Goal: Task Accomplishment & Management: Complete application form

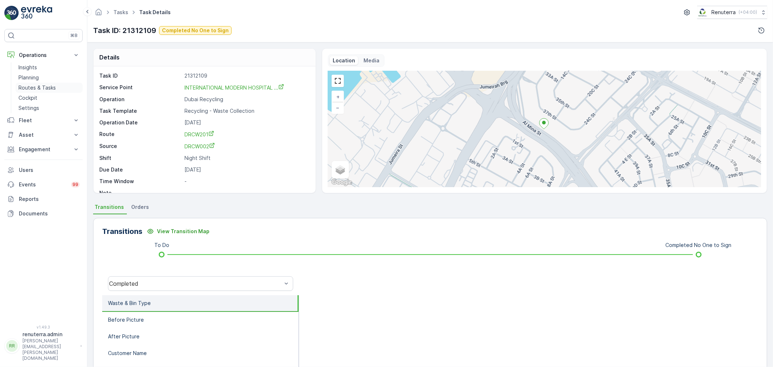
click at [36, 85] on p "Routes & Tasks" at bounding box center [36, 87] width 37 height 7
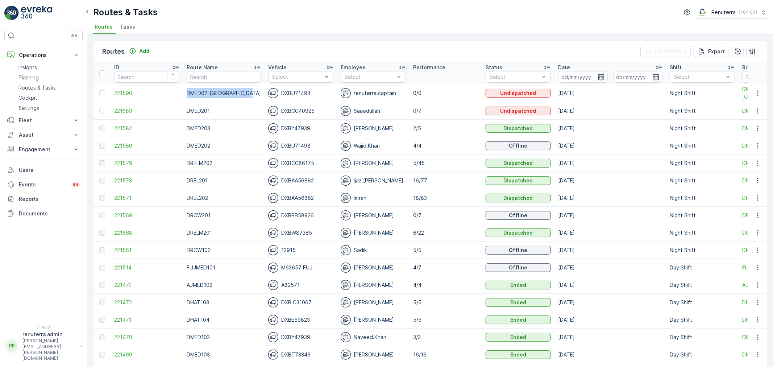
drag, startPoint x: 183, startPoint y: 89, endPoint x: 254, endPoint y: 95, distance: 70.9
click at [254, 95] on td "DMED02-[GEOGRAPHIC_DATA]" at bounding box center [224, 93] width 82 height 18
click at [255, 26] on ul "Routes Tasks" at bounding box center [427, 28] width 669 height 12
drag, startPoint x: 303, startPoint y: 93, endPoint x: 313, endPoint y: 100, distance: 12.7
click at [314, 100] on td "DXBU71498" at bounding box center [301, 93] width 73 height 18
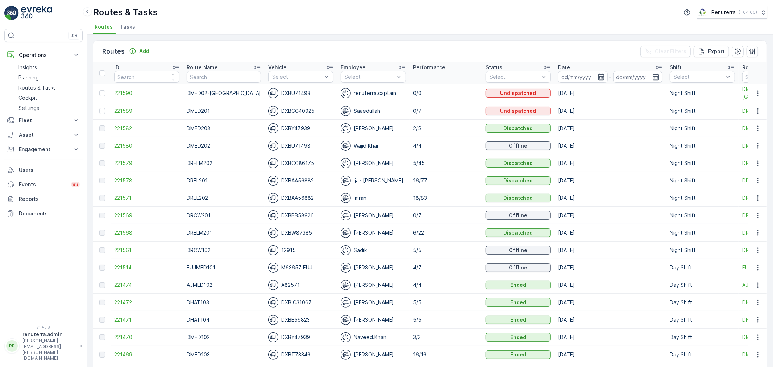
drag, startPoint x: 277, startPoint y: 88, endPoint x: 294, endPoint y: 51, distance: 40.6
click at [294, 51] on div "Routes Add Clear Filters Export" at bounding box center [431, 52] width 674 height 22
drag, startPoint x: 306, startPoint y: 93, endPoint x: 302, endPoint y: 94, distance: 4.7
click at [302, 94] on div "DXBU71498" at bounding box center [300, 93] width 65 height 10
drag, startPoint x: 300, startPoint y: 94, endPoint x: 307, endPoint y: 89, distance: 8.6
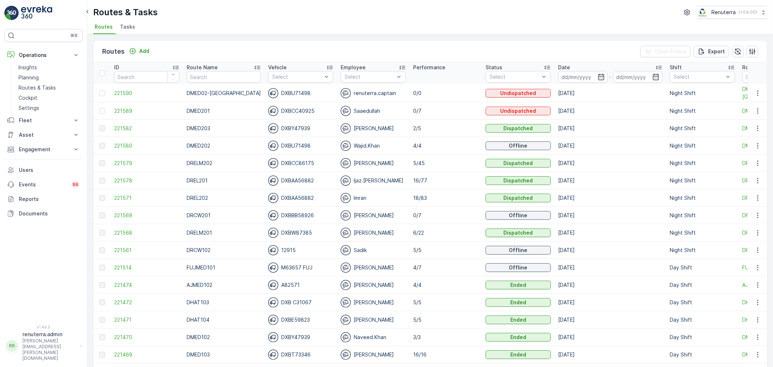
click at [307, 89] on div "DXBU71498" at bounding box center [300, 93] width 65 height 10
click at [304, 91] on div "DXBU71498" at bounding box center [300, 93] width 65 height 10
click at [296, 92] on div "DXBU71498" at bounding box center [300, 93] width 65 height 10
drag, startPoint x: 272, startPoint y: 94, endPoint x: 300, endPoint y: 95, distance: 27.6
click at [303, 96] on div "DXBU71498" at bounding box center [300, 93] width 65 height 10
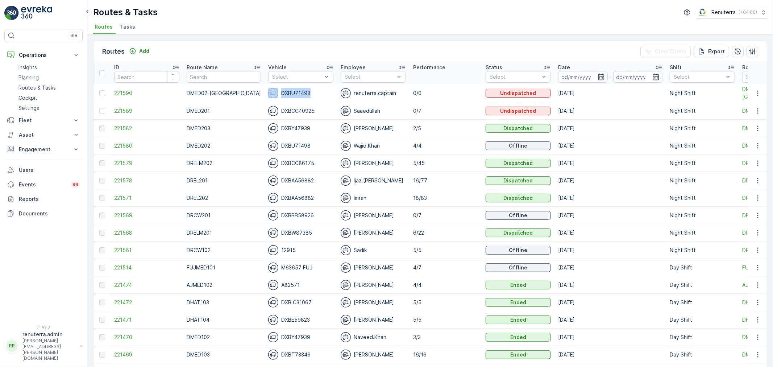
drag, startPoint x: 259, startPoint y: 92, endPoint x: 300, endPoint y: 95, distance: 41.4
click at [300, 95] on td "DXBU71498" at bounding box center [301, 93] width 73 height 18
click at [37, 75] on p "Planning" at bounding box center [28, 77] width 20 height 7
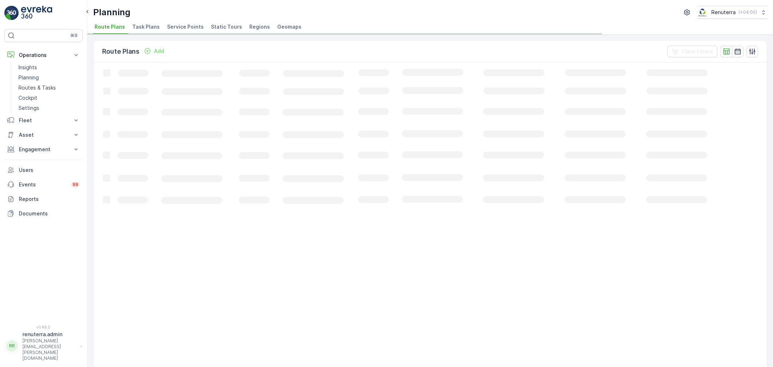
click at [184, 24] on span "Service Points" at bounding box center [185, 26] width 37 height 7
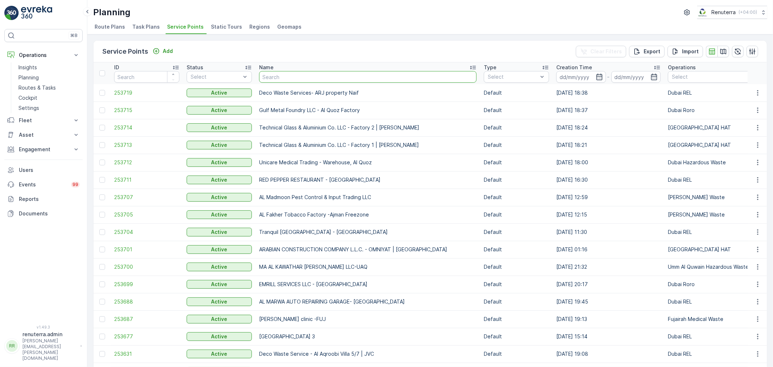
click at [276, 78] on input "text" at bounding box center [368, 77] width 218 height 12
type input "calic"
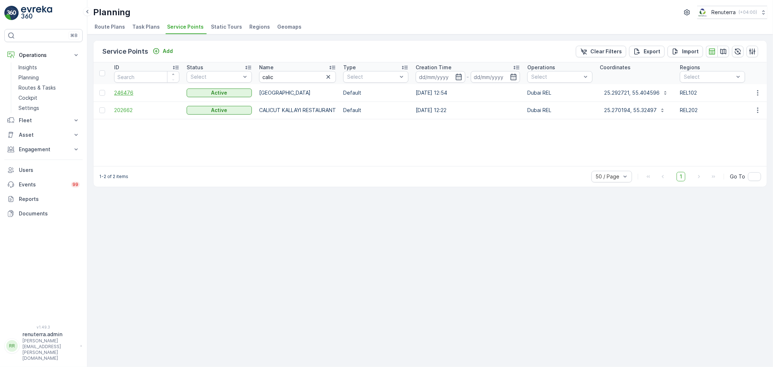
click at [129, 93] on span "246476" at bounding box center [146, 92] width 65 height 7
click at [127, 110] on span "202662" at bounding box center [146, 110] width 65 height 7
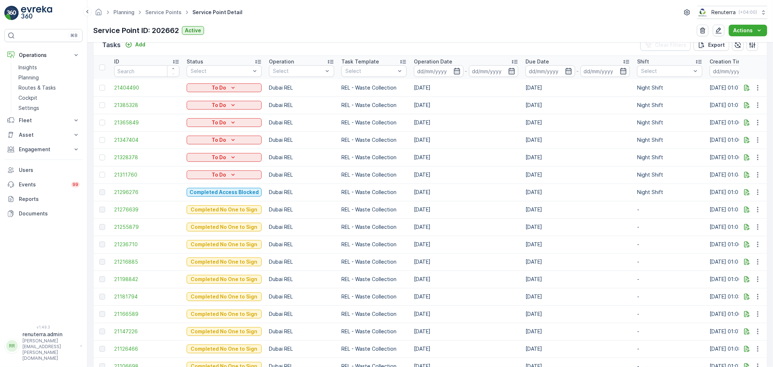
scroll to position [241, 0]
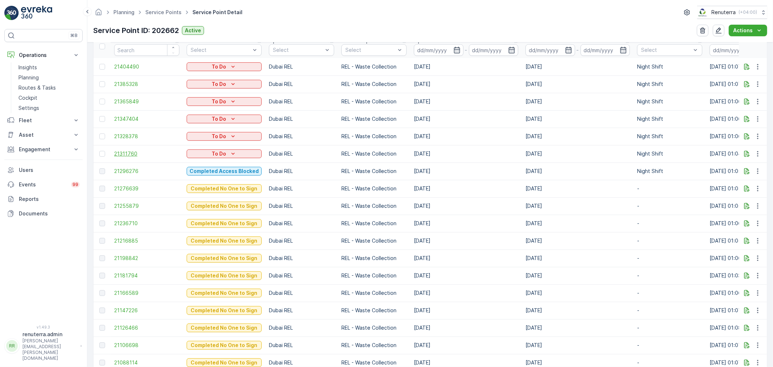
click at [129, 152] on span "21311760" at bounding box center [146, 153] width 65 height 7
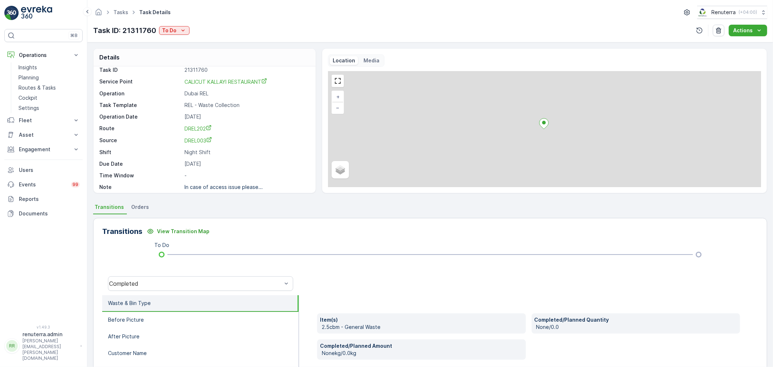
scroll to position [10, 0]
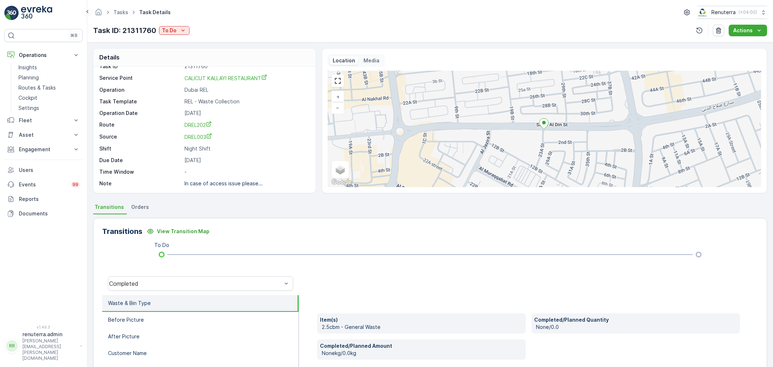
click at [0, 292] on div "⌘B Operations Insights Planning Routes & Tasks Cockpit Settings Fleet Live Trac…" at bounding box center [43, 183] width 87 height 367
click at [45, 76] on link "Planning" at bounding box center [49, 78] width 67 height 10
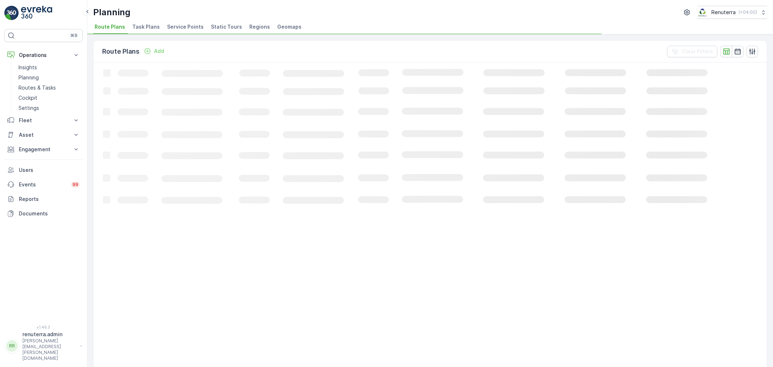
drag, startPoint x: 202, startPoint y: 22, endPoint x: 199, endPoint y: 26, distance: 4.5
click at [202, 22] on li "Service Points" at bounding box center [186, 28] width 41 height 12
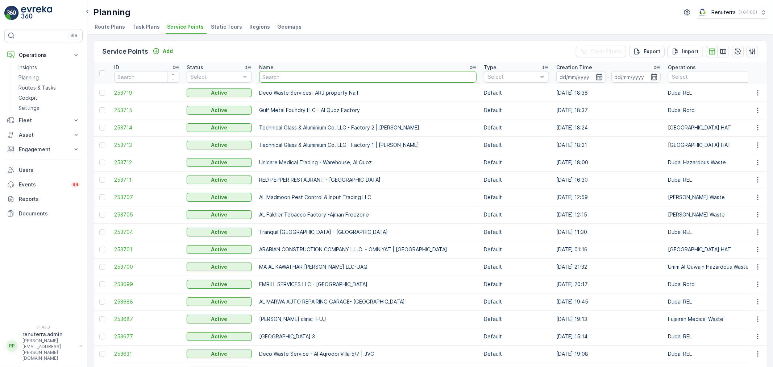
click at [291, 78] on input "text" at bounding box center [368, 77] width 218 height 12
type input "gree"
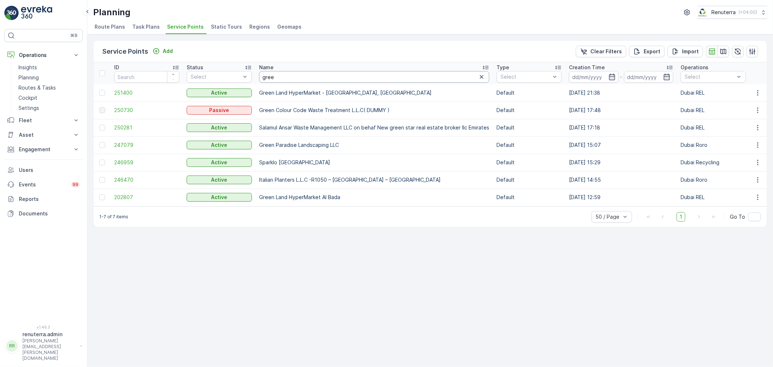
click at [287, 74] on input "gree" at bounding box center [374, 77] width 230 height 12
type input "green"
click at [278, 80] on input "green" at bounding box center [374, 77] width 230 height 12
type input "green ar"
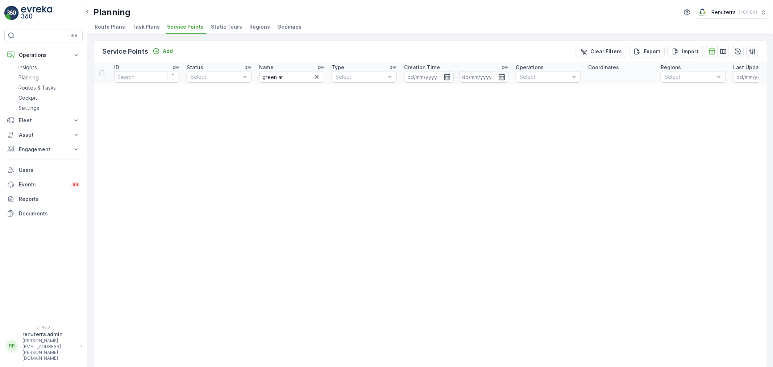
drag, startPoint x: 175, startPoint y: 26, endPoint x: 198, endPoint y: 44, distance: 29.5
click at [175, 27] on span "Service Points" at bounding box center [185, 26] width 37 height 7
click at [318, 77] on icon "button" at bounding box center [316, 76] width 7 height 7
click at [316, 76] on input "text" at bounding box center [291, 77] width 65 height 12
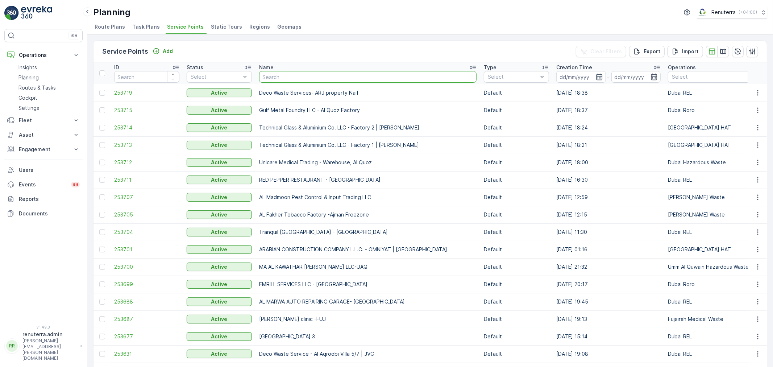
click at [307, 75] on input "text" at bounding box center [368, 77] width 218 height 12
type input "imd"
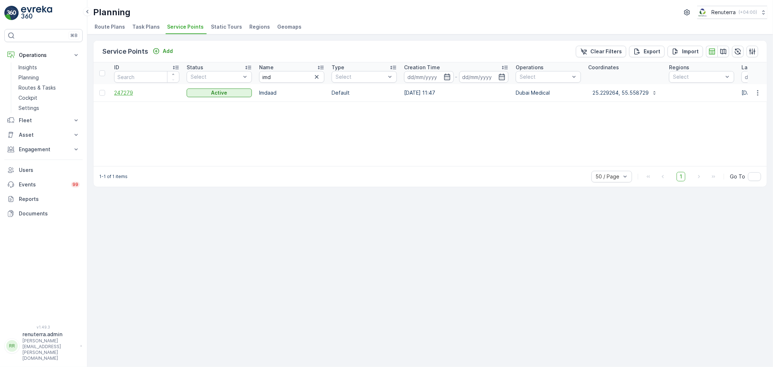
click at [128, 95] on span "247279" at bounding box center [146, 92] width 65 height 7
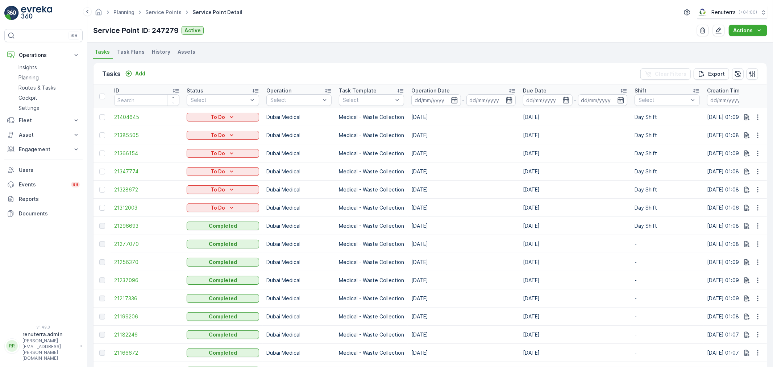
scroll to position [201, 0]
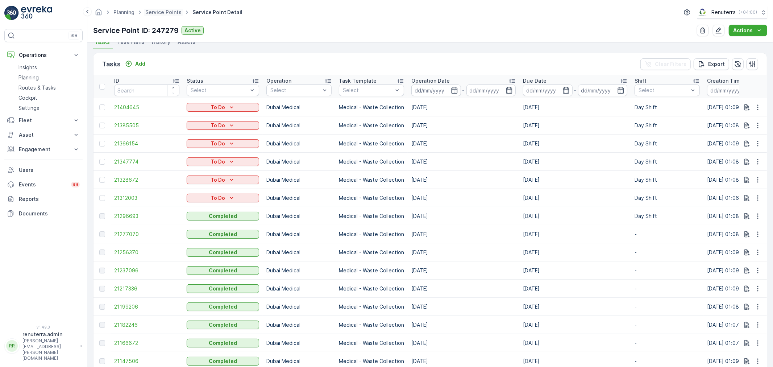
click at [166, 16] on span "Service Points" at bounding box center [163, 12] width 39 height 7
click at [169, 12] on link "Service Points" at bounding box center [163, 12] width 36 height 6
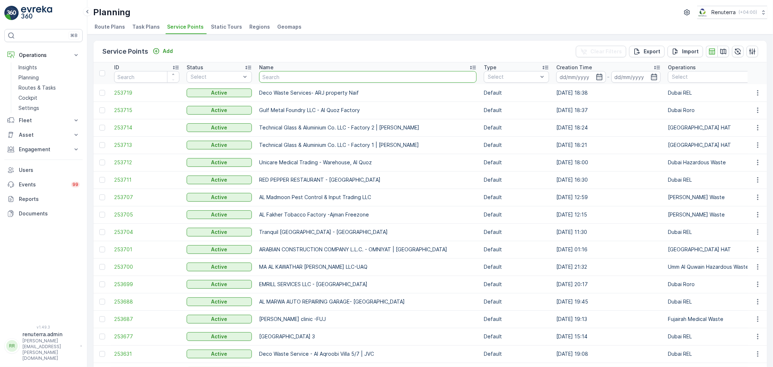
drag, startPoint x: 169, startPoint y: 12, endPoint x: 296, endPoint y: 59, distance: 135.1
click at [299, 77] on input "text" at bounding box center [368, 77] width 218 height 12
type input "inno"
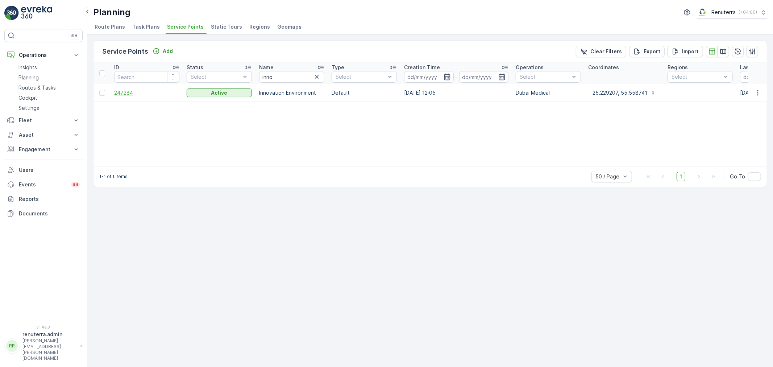
click at [127, 92] on span "247284" at bounding box center [146, 92] width 65 height 7
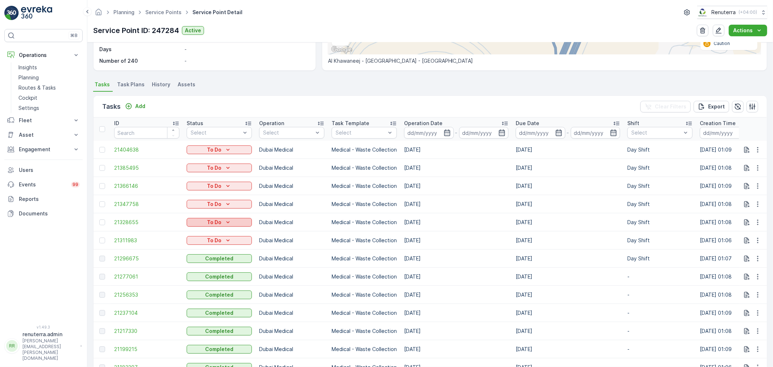
scroll to position [161, 0]
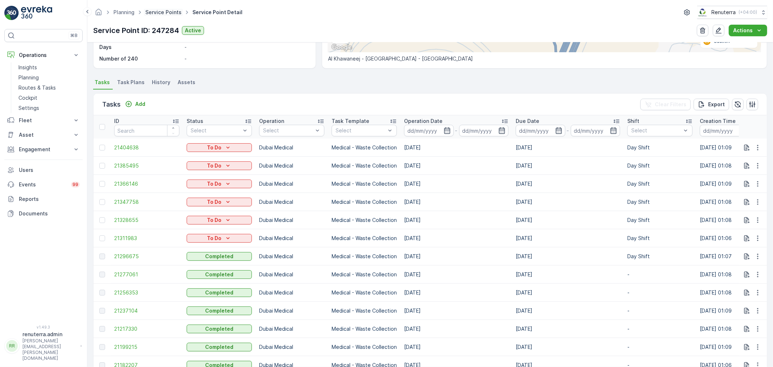
click at [169, 10] on link "Service Points" at bounding box center [163, 12] width 36 height 6
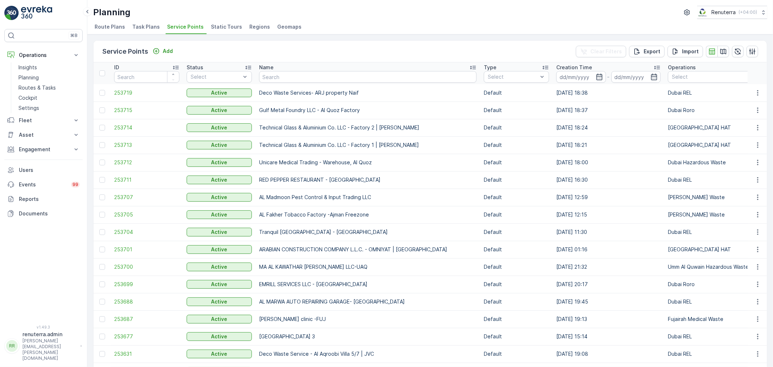
click at [303, 75] on input "text" at bounding box center [368, 77] width 218 height 12
type input "salam"
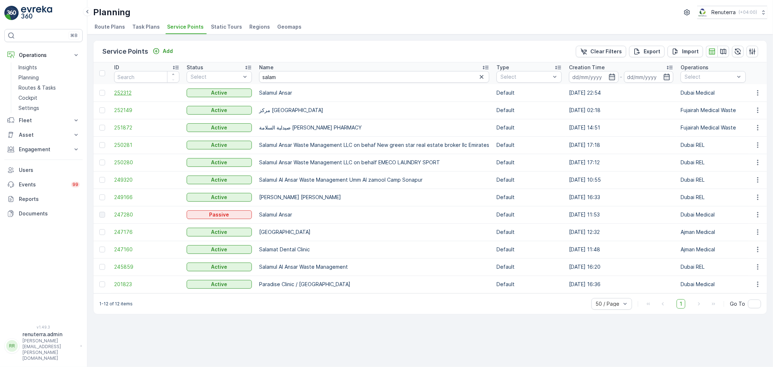
click at [117, 93] on span "252312" at bounding box center [146, 92] width 65 height 7
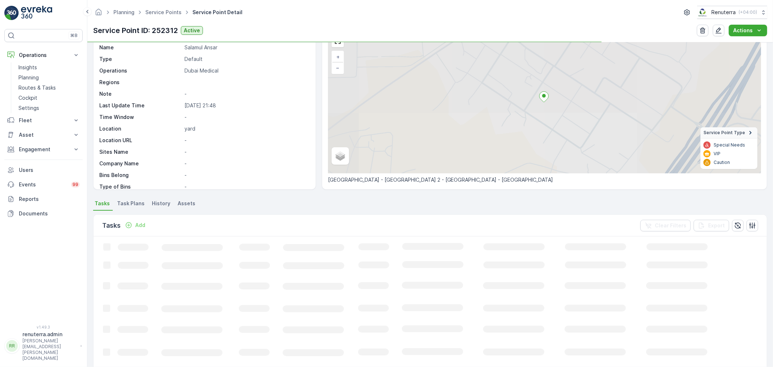
scroll to position [40, 0]
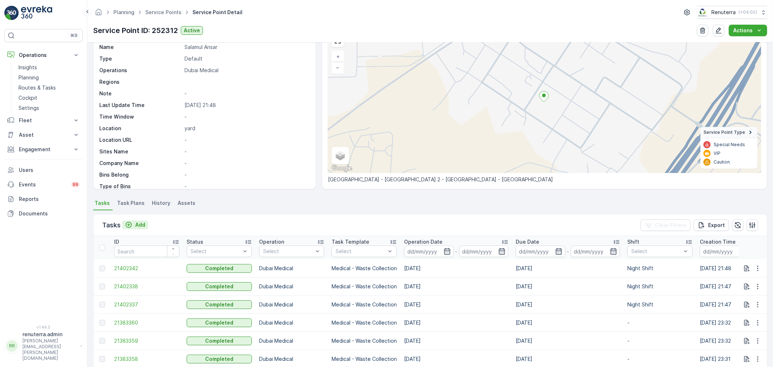
drag, startPoint x: 142, startPoint y: 218, endPoint x: 141, endPoint y: 221, distance: 3.6
click at [141, 220] on div "Tasks Add Clear Filters Export" at bounding box center [431, 225] width 674 height 22
click at [141, 221] on p "Add" at bounding box center [140, 224] width 10 height 7
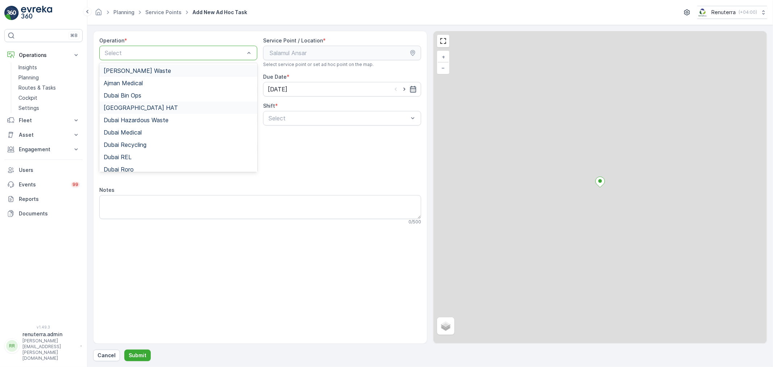
drag, startPoint x: 155, startPoint y: 52, endPoint x: 155, endPoint y: 103, distance: 51.1
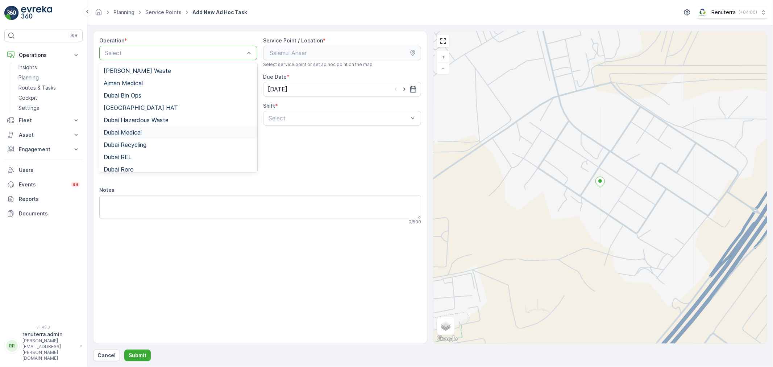
drag, startPoint x: 154, startPoint y: 135, endPoint x: 223, endPoint y: 132, distance: 69.0
click at [155, 135] on div "Dubai Medical" at bounding box center [178, 132] width 149 height 7
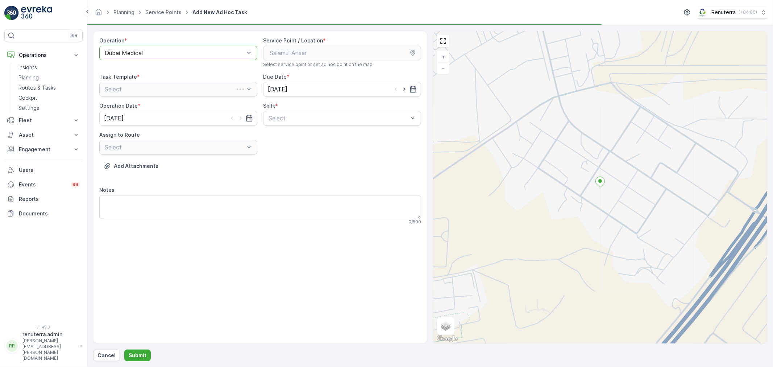
click at [302, 128] on div "Operation * option Dubai Medical, selected. Dubai Medical Service Point / Locat…" at bounding box center [260, 134] width 322 height 194
drag, startPoint x: 304, startPoint y: 124, endPoint x: 298, endPoint y: 140, distance: 17.0
click at [304, 128] on div "Operation * option Dubai Medical, selected. Dubai Medical Service Point / Locat…" at bounding box center [260, 134] width 322 height 194
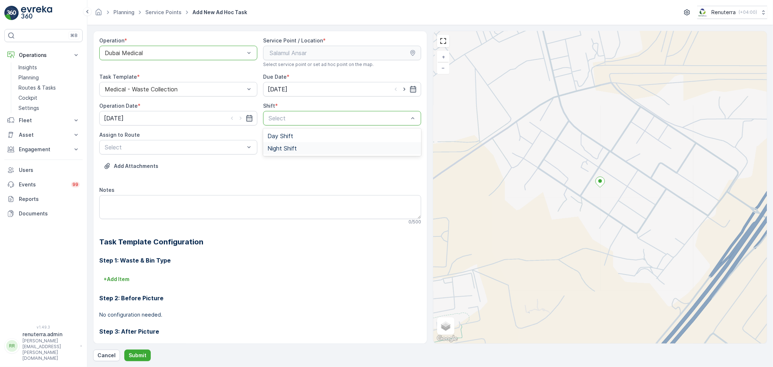
click at [296, 146] on div "Night Shift" at bounding box center [342, 148] width 149 height 7
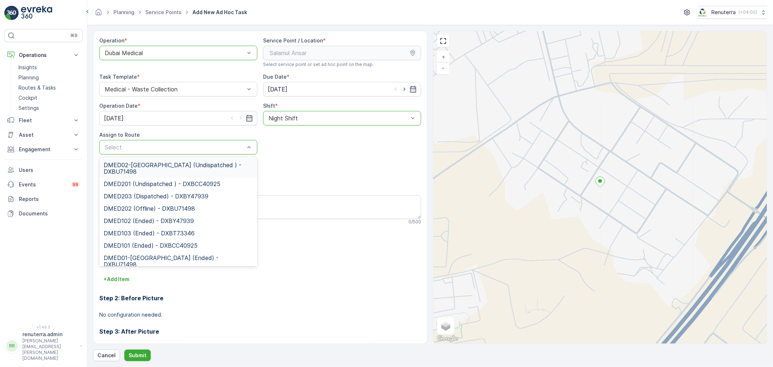
drag, startPoint x: 219, startPoint y: 150, endPoint x: 193, endPoint y: 153, distance: 25.5
drag, startPoint x: 176, startPoint y: 165, endPoint x: 172, endPoint y: 218, distance: 53.8
click at [177, 167] on span "DMED02-[GEOGRAPHIC_DATA] (Undispatched ) - DXBU71498" at bounding box center [178, 168] width 149 height 13
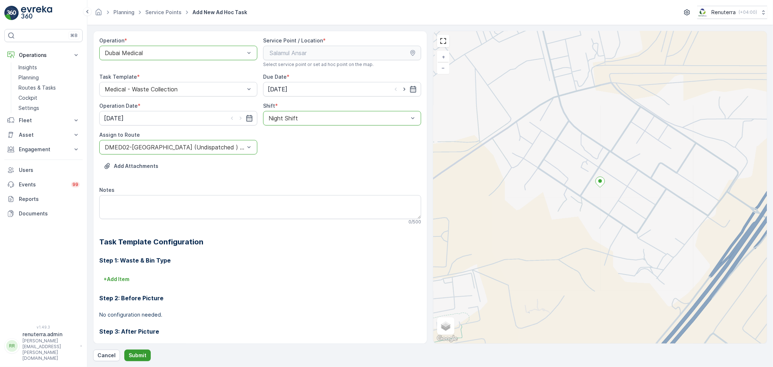
click at [138, 352] on p "Submit" at bounding box center [138, 355] width 18 height 7
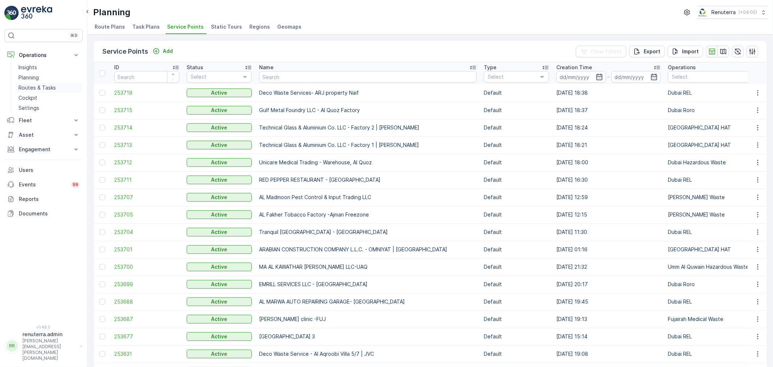
click at [42, 88] on p "Routes & Tasks" at bounding box center [36, 87] width 37 height 7
